Goal: Transaction & Acquisition: Book appointment/travel/reservation

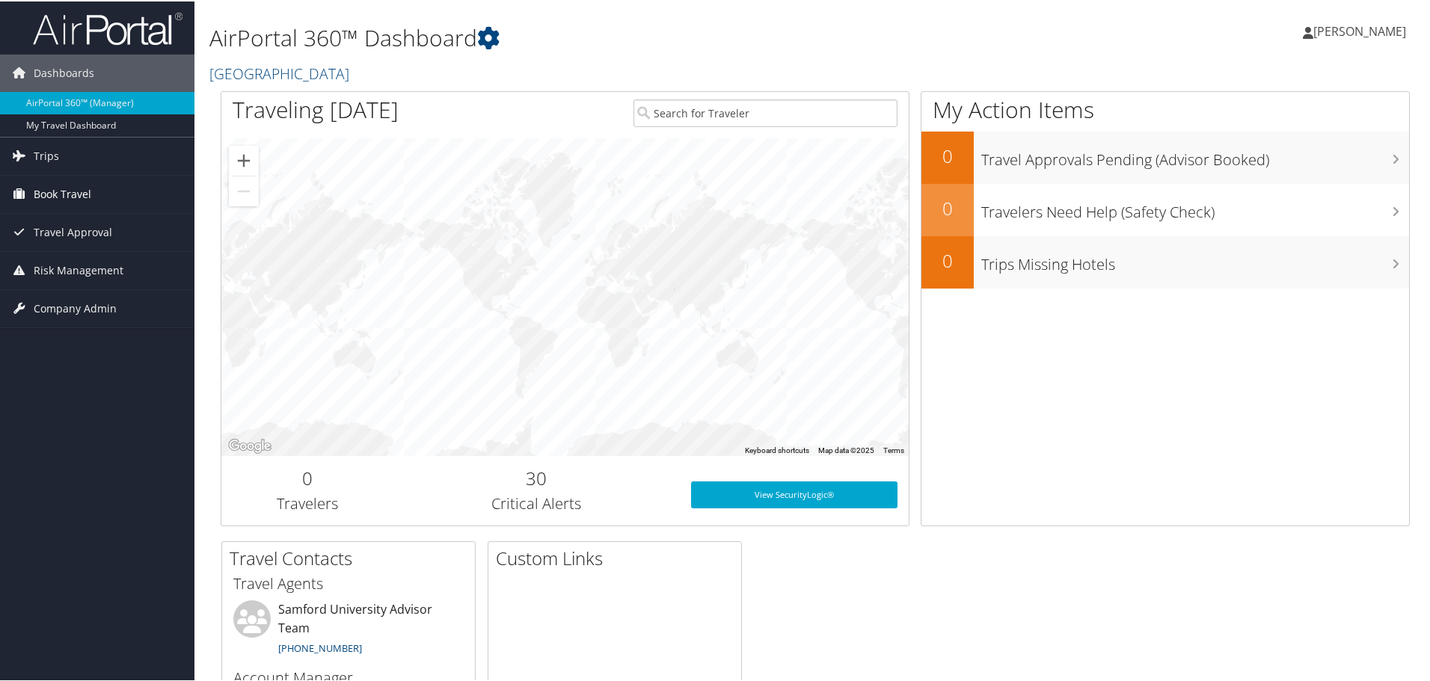
click at [79, 183] on span "Book Travel" at bounding box center [63, 192] width 58 height 37
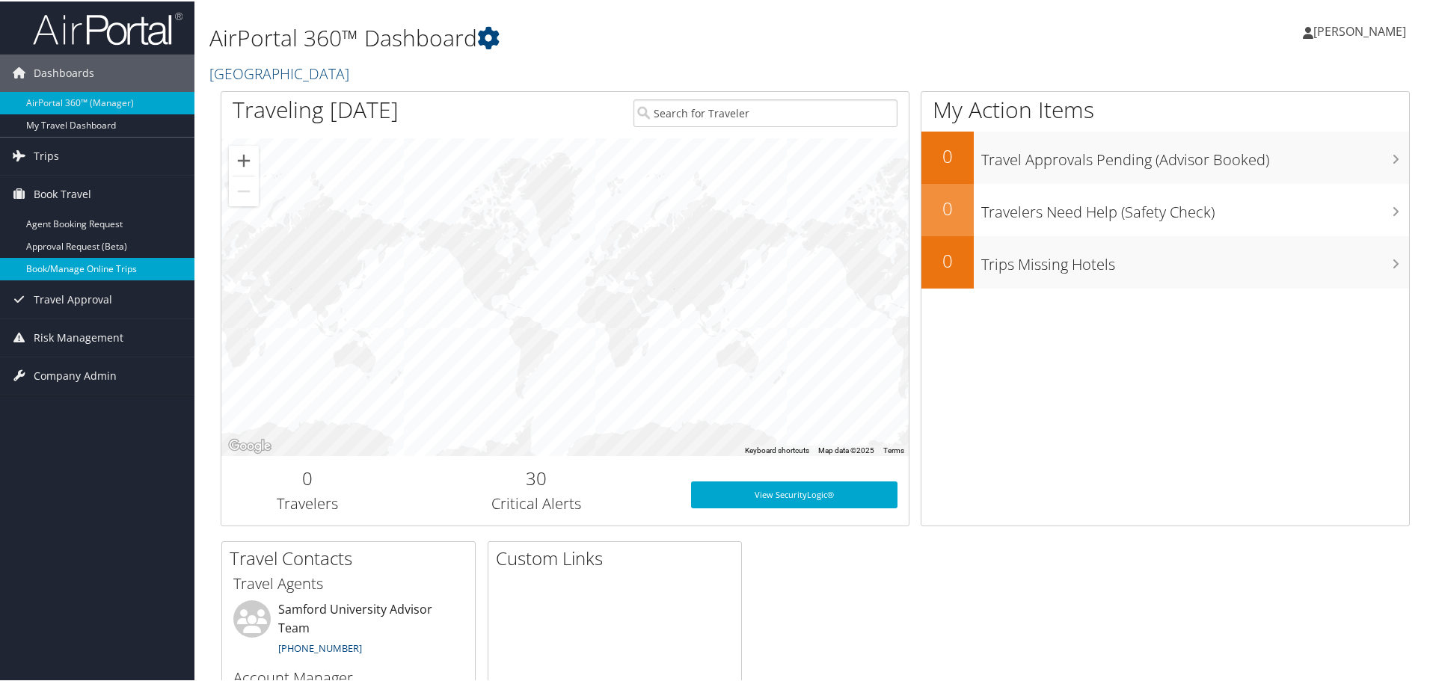
click at [55, 271] on link "Book/Manage Online Trips" at bounding box center [97, 267] width 194 height 22
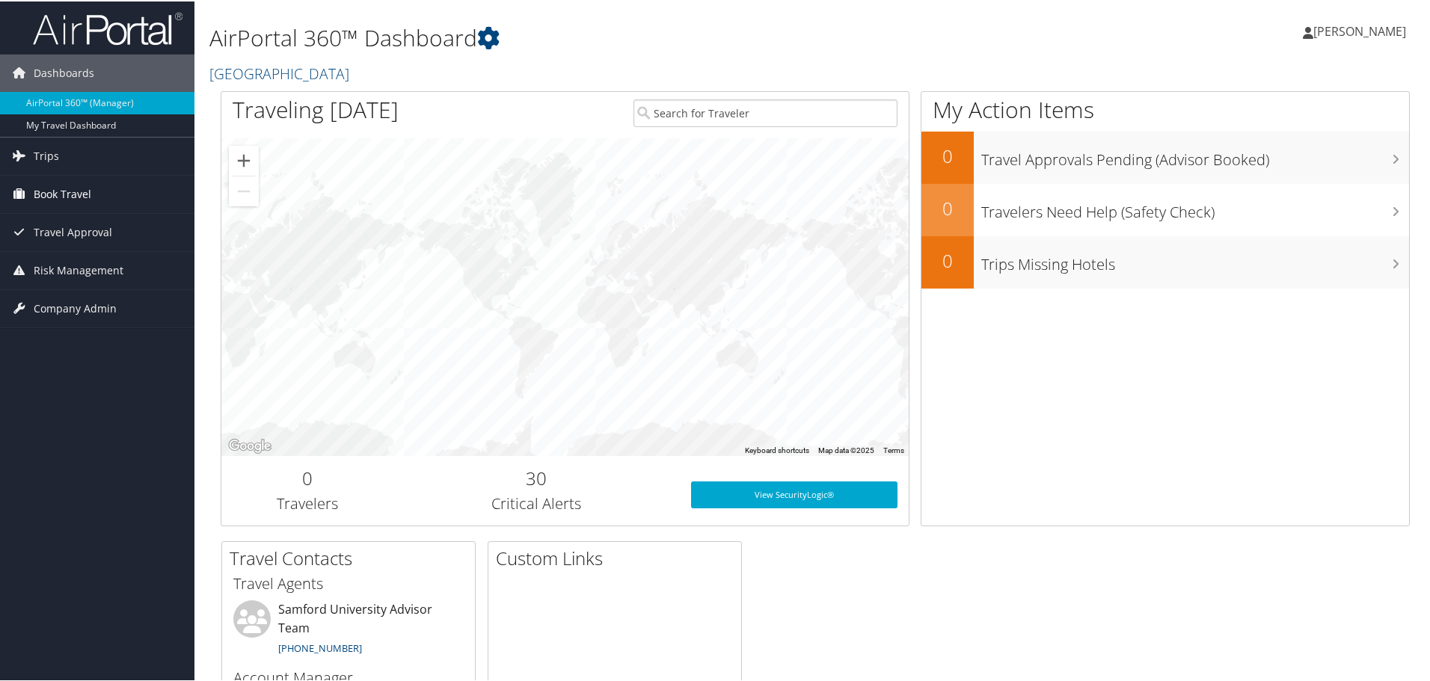
click at [120, 188] on link "Book Travel" at bounding box center [97, 192] width 194 height 37
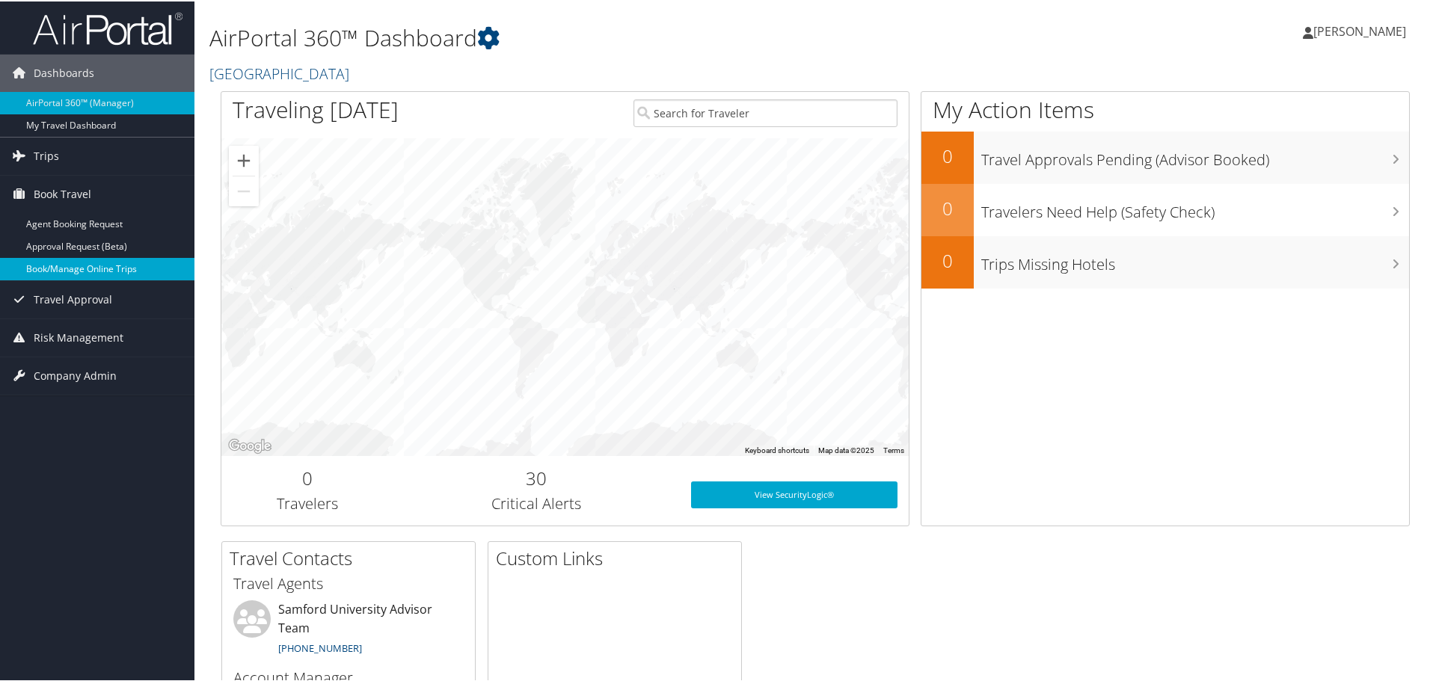
click at [105, 269] on link "Book/Manage Online Trips" at bounding box center [97, 267] width 194 height 22
click at [61, 265] on link "Book/Manage Online Trips" at bounding box center [97, 267] width 194 height 22
click at [75, 257] on link "Book/Manage Online Trips" at bounding box center [97, 267] width 194 height 22
